Goal: Information Seeking & Learning: Learn about a topic

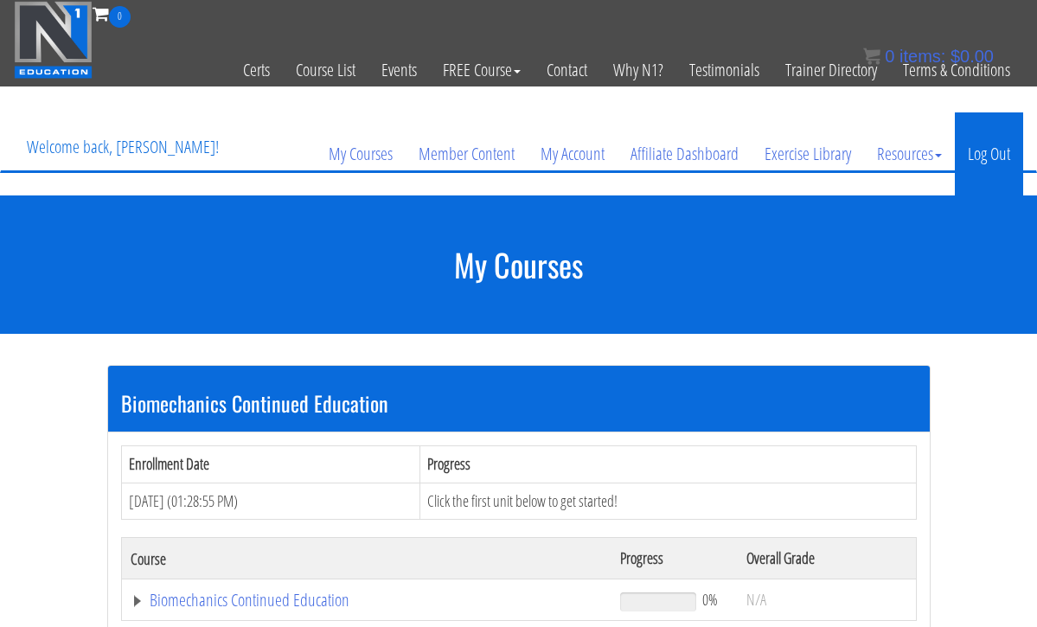
click at [972, 144] on link "Log Out" at bounding box center [989, 153] width 68 height 83
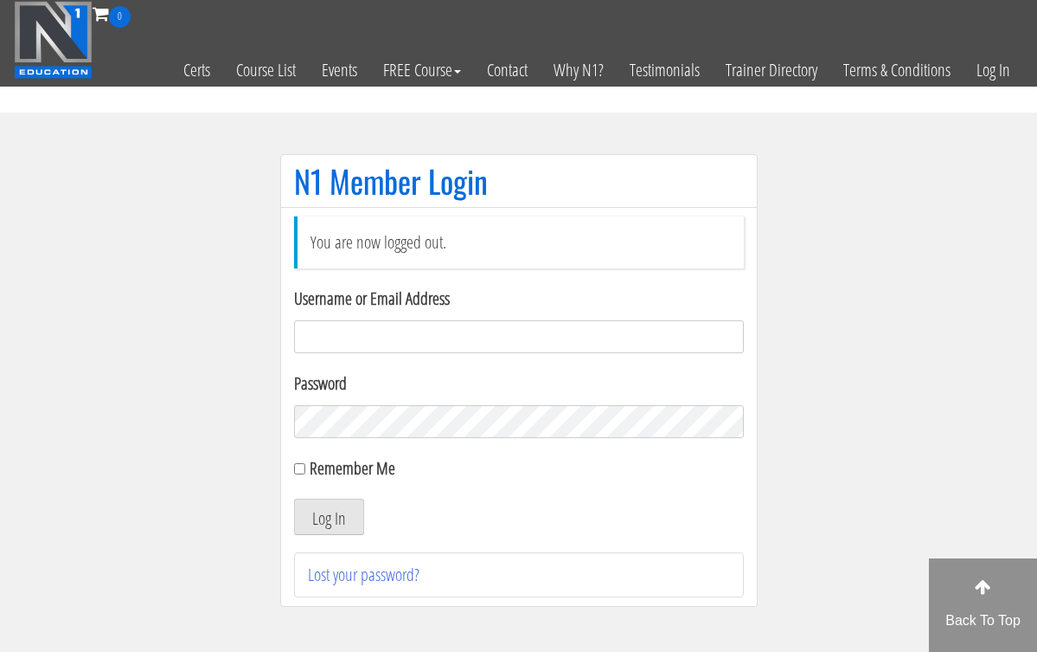
type input "hillary432@hotmail.com"
click at [328, 517] on button "Log In" at bounding box center [329, 516] width 70 height 36
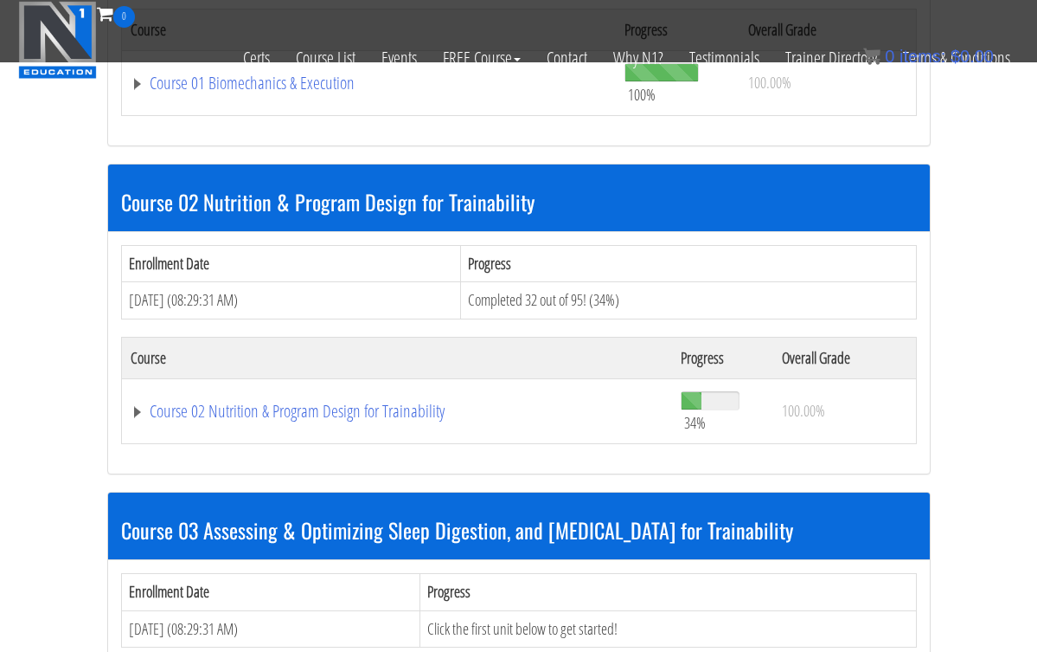
scroll to position [729, 0]
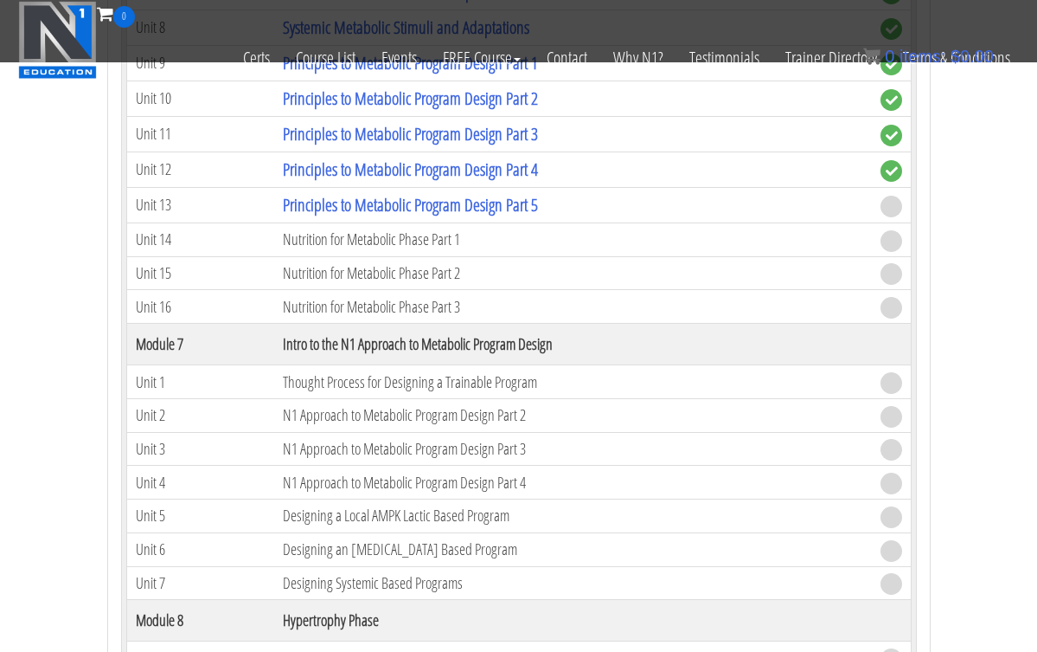
scroll to position [2408, 0]
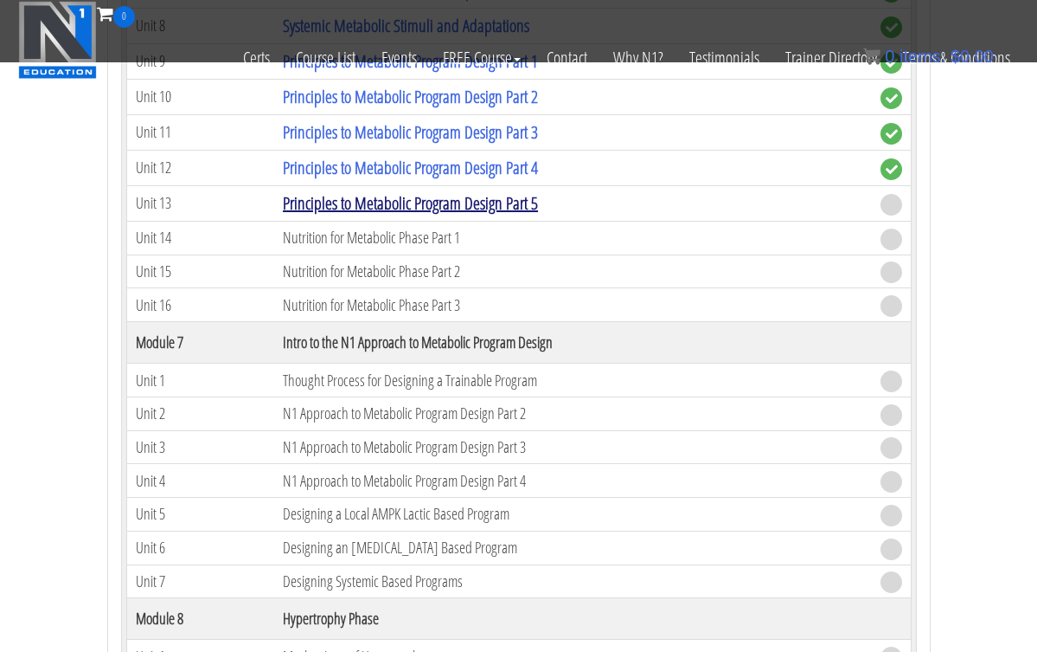
click at [435, 202] on link "Principles to Metabolic Program Design Part 5" at bounding box center [410, 202] width 255 height 23
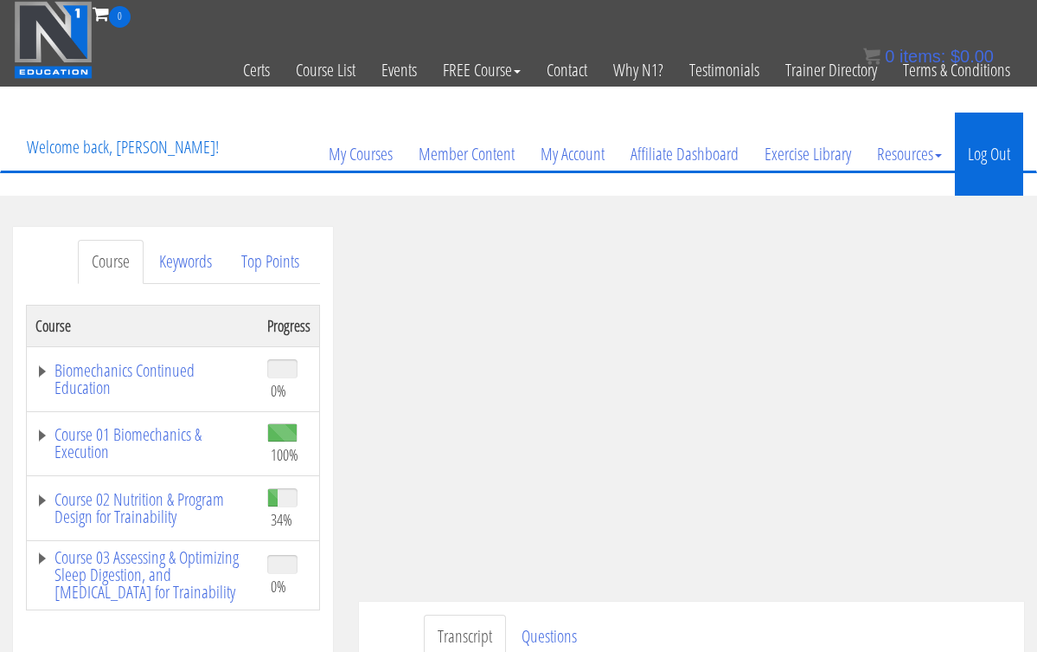
click at [973, 157] on link "Log Out" at bounding box center [989, 153] width 68 height 83
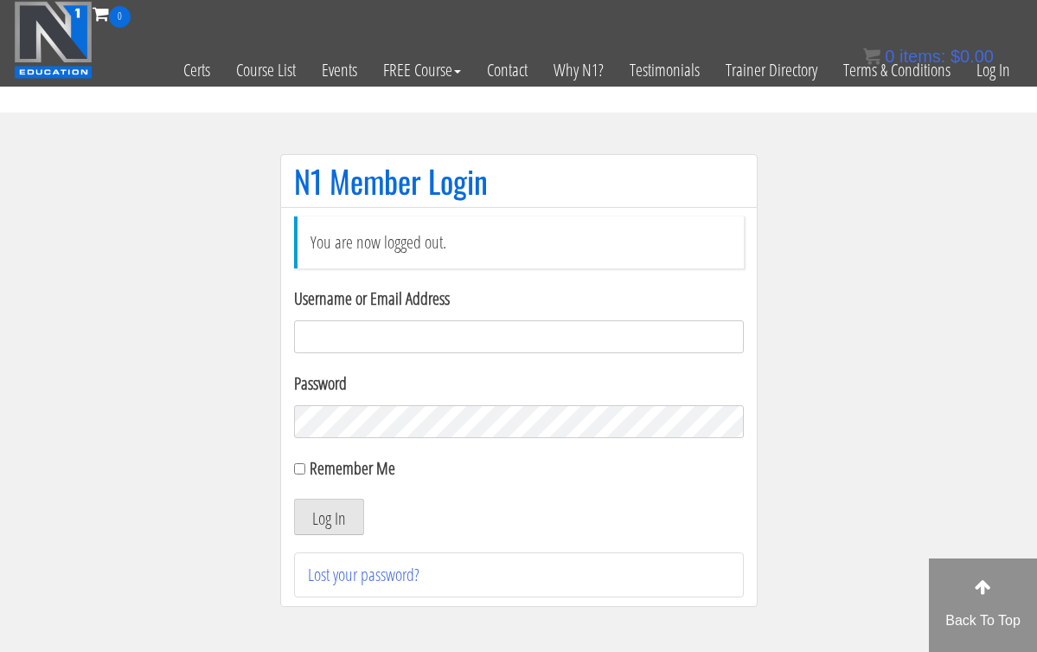
type input "hillary432@hotmail.com"
click at [328, 517] on button "Log In" at bounding box center [329, 516] width 70 height 36
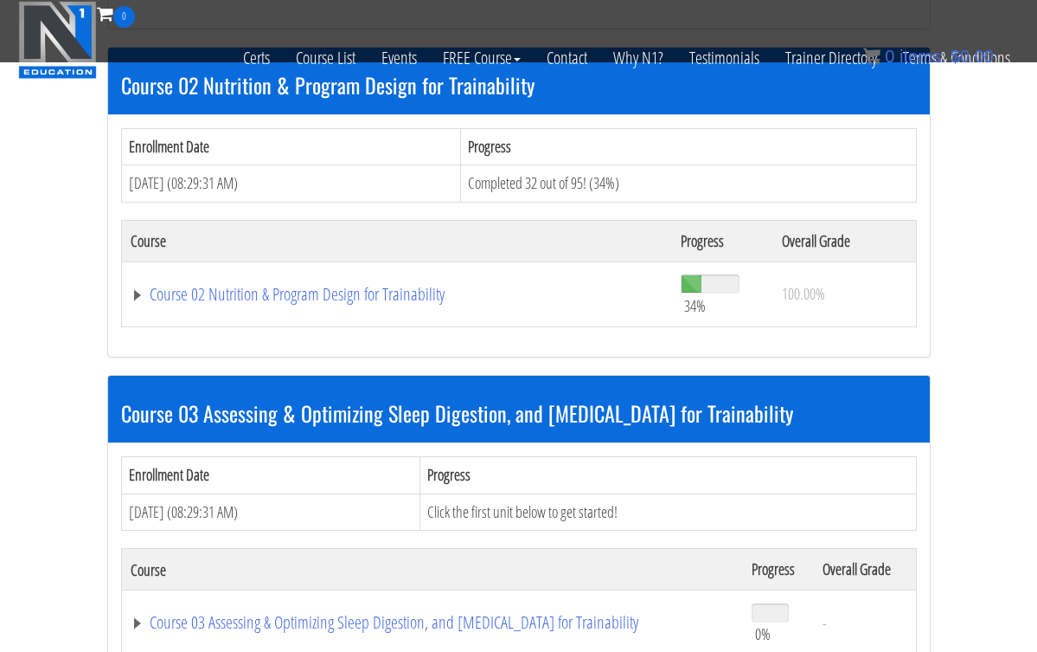
scroll to position [842, 0]
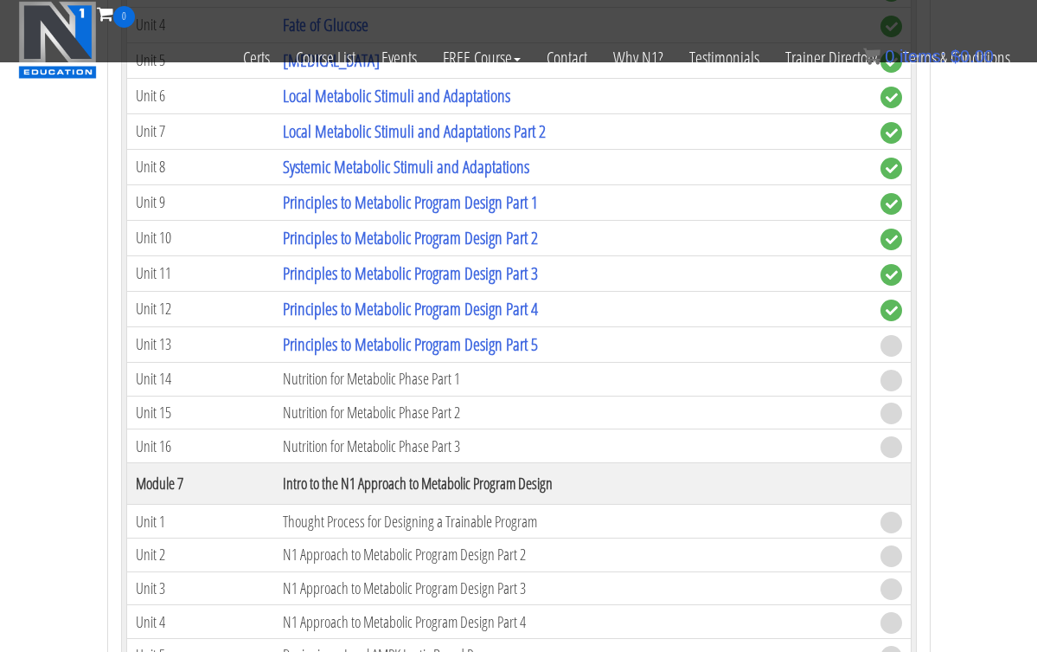
scroll to position [2269, 0]
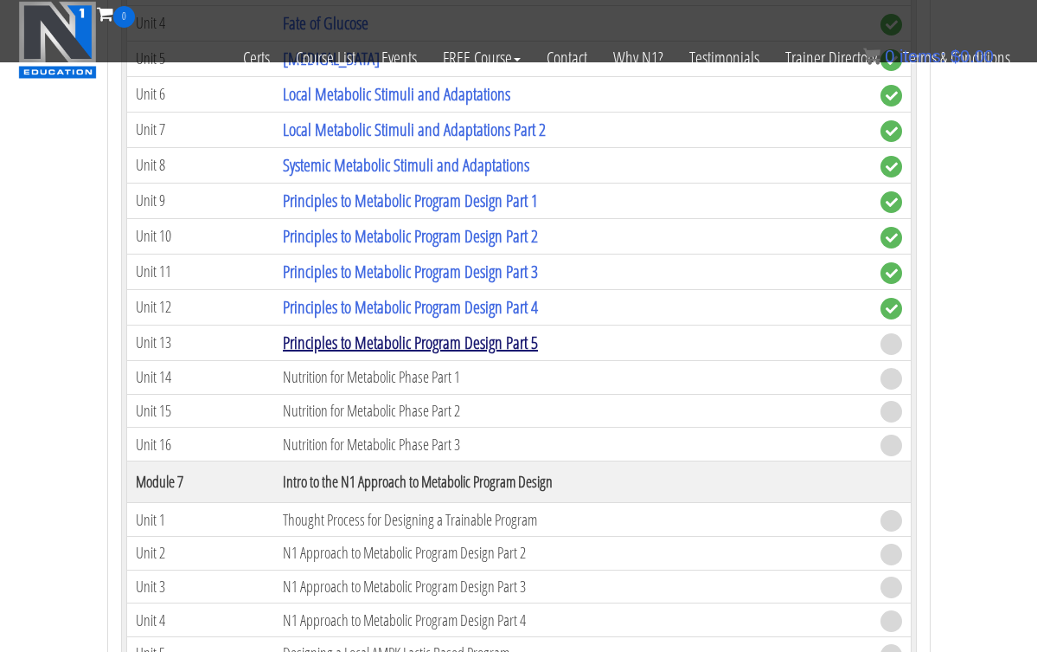
click at [535, 333] on link "Principles to Metabolic Program Design Part 5" at bounding box center [410, 342] width 255 height 23
